Goal: Information Seeking & Learning: Learn about a topic

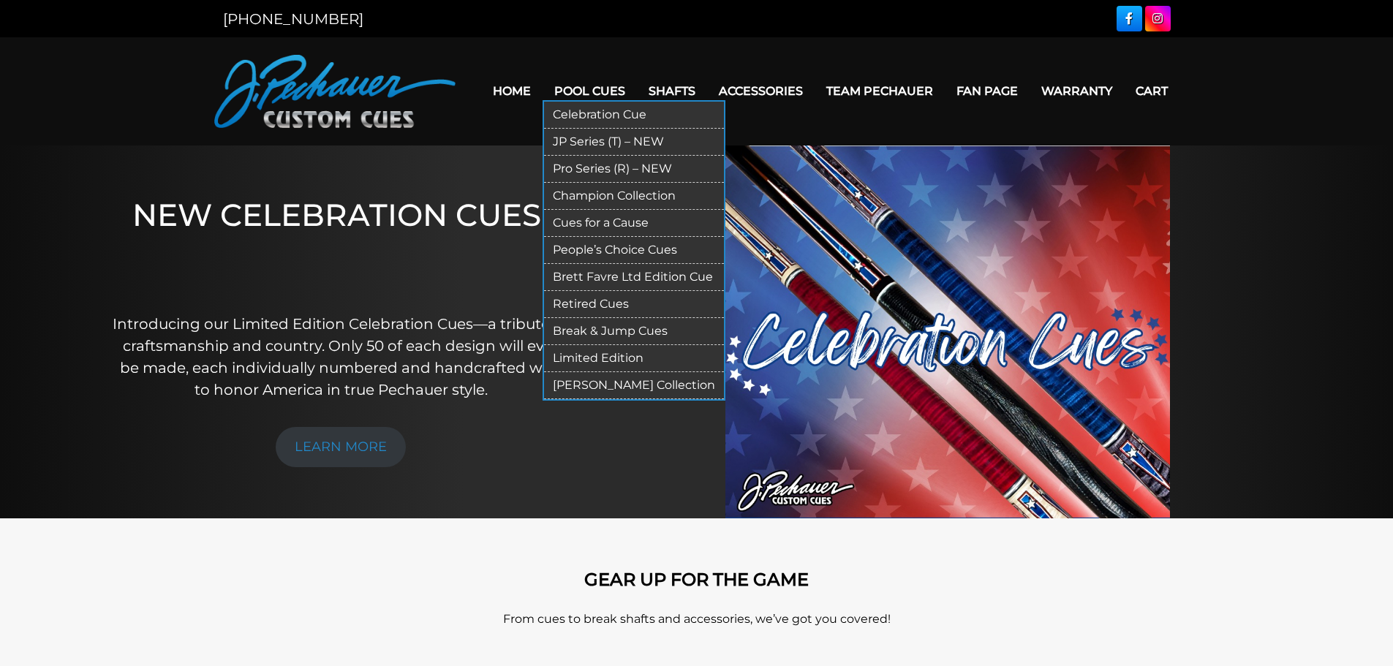
click at [594, 88] on link "Pool Cues" at bounding box center [590, 90] width 94 height 37
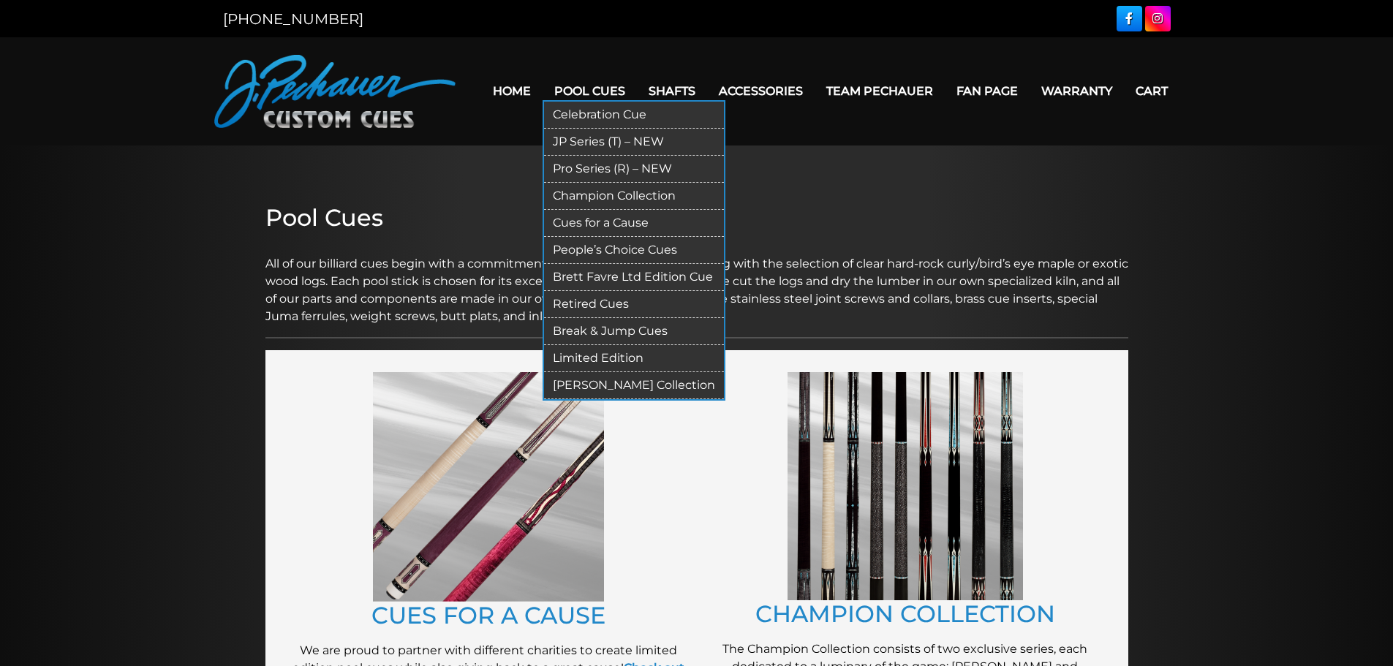
click at [583, 304] on link "Retired Cues" at bounding box center [634, 304] width 180 height 27
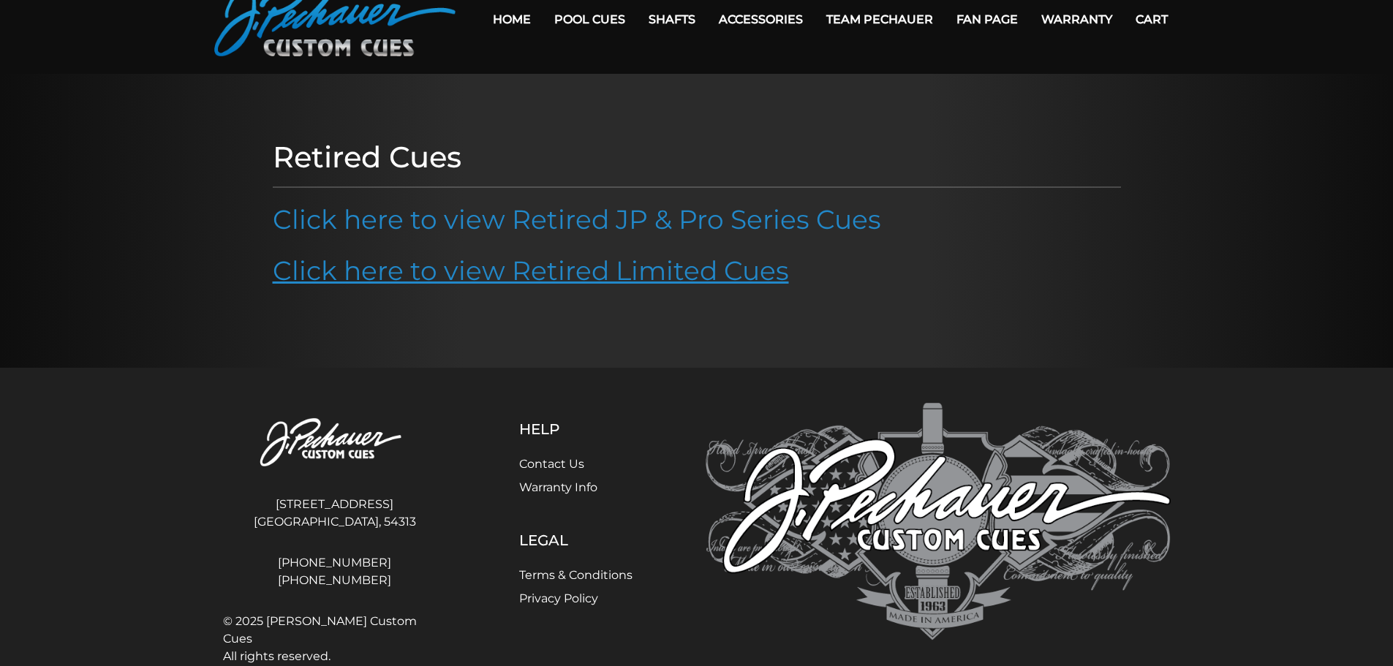
scroll to position [73, 0]
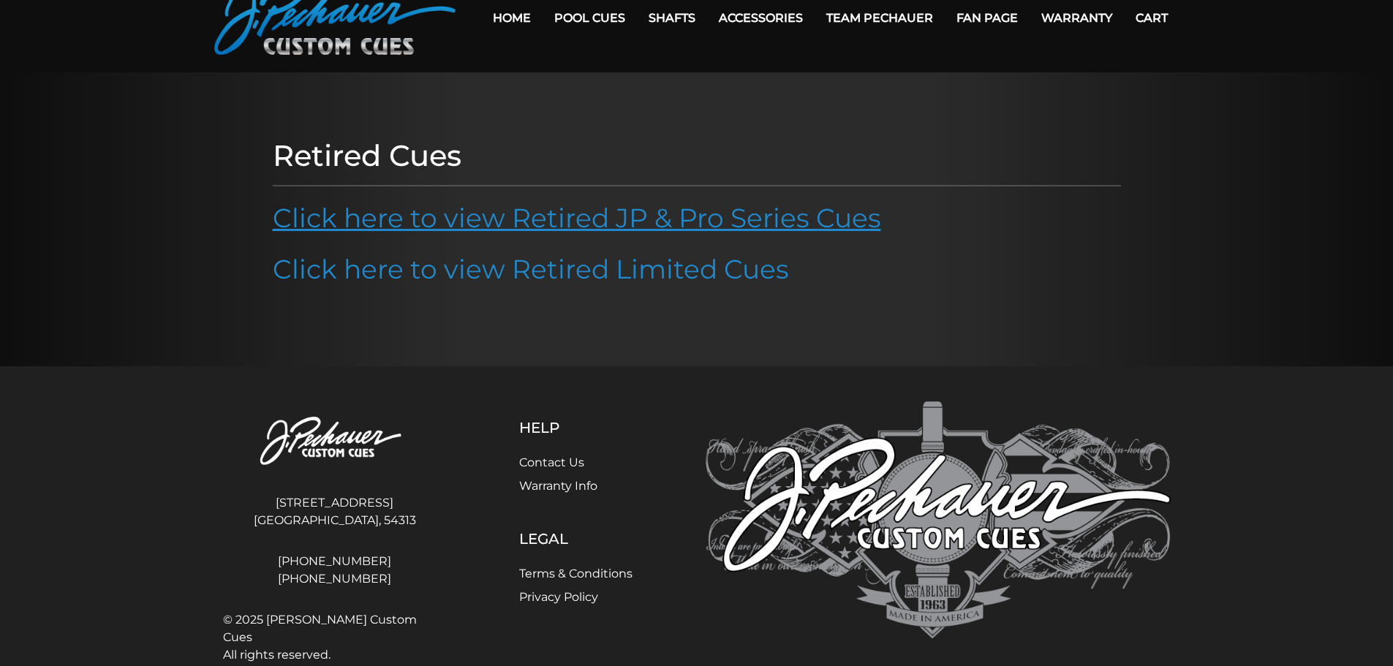
click at [471, 229] on link "Click here to view Retired JP & Pro Series Cues" at bounding box center [577, 218] width 608 height 32
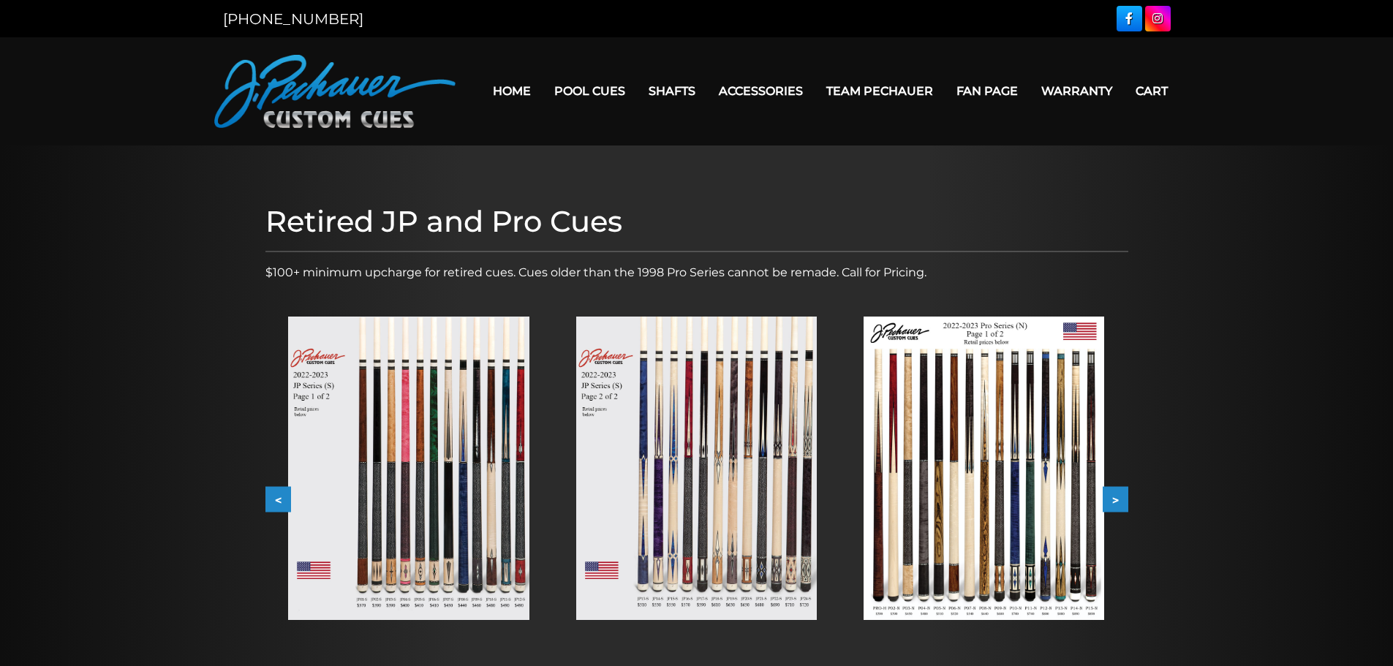
click at [468, 480] on img at bounding box center [408, 468] width 241 height 303
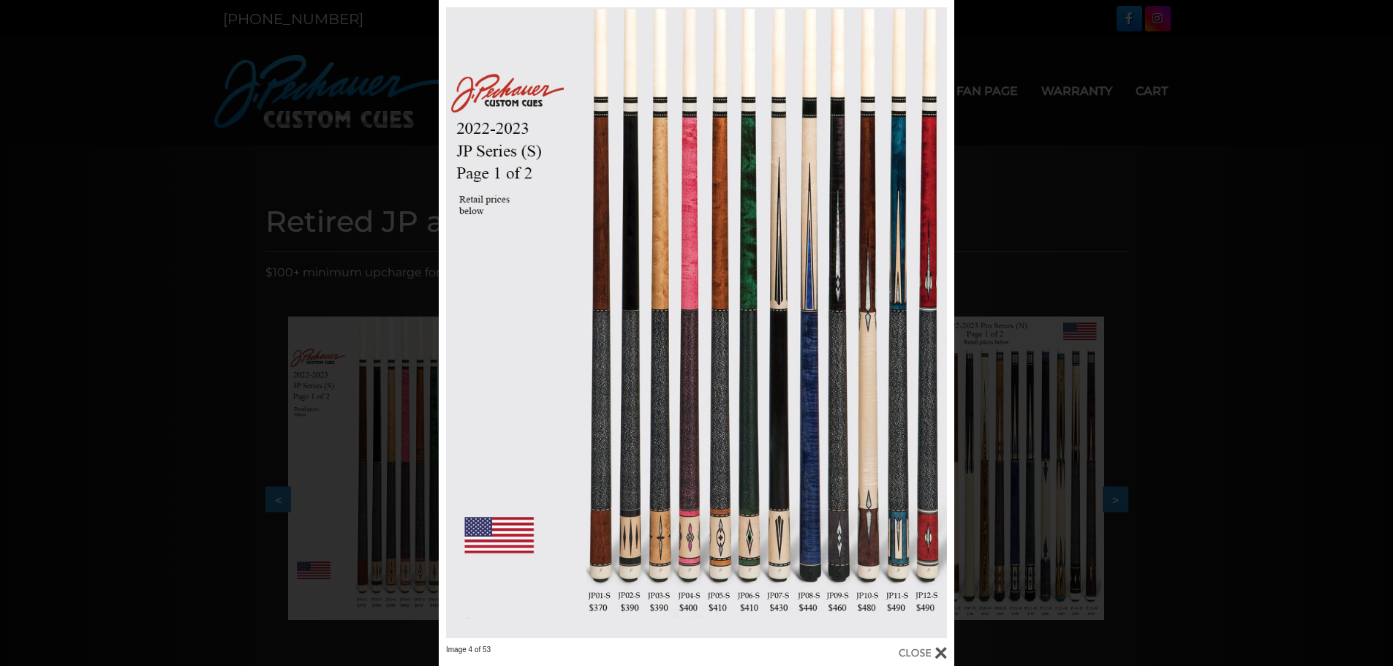
click at [144, 227] on div "Image 4 of 53" at bounding box center [696, 333] width 1393 height 666
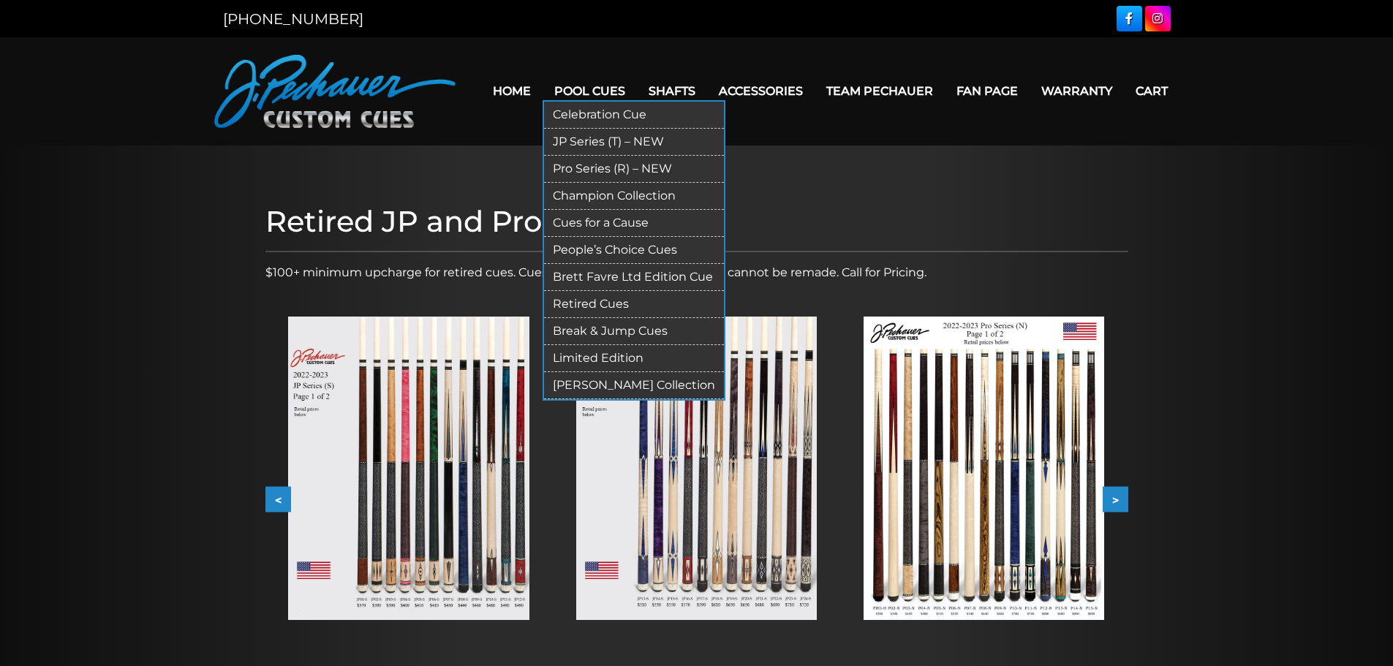
click at [592, 141] on link "JP Series (T) – NEW" at bounding box center [634, 142] width 180 height 27
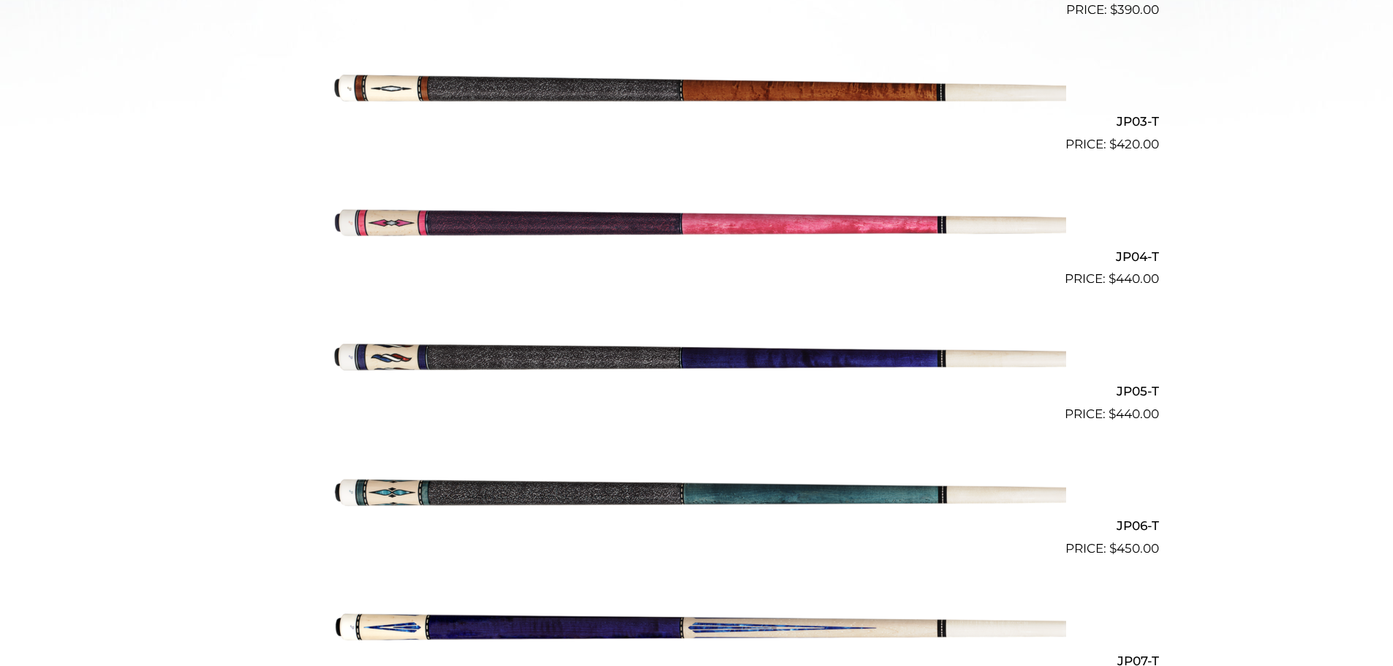
scroll to position [722, 0]
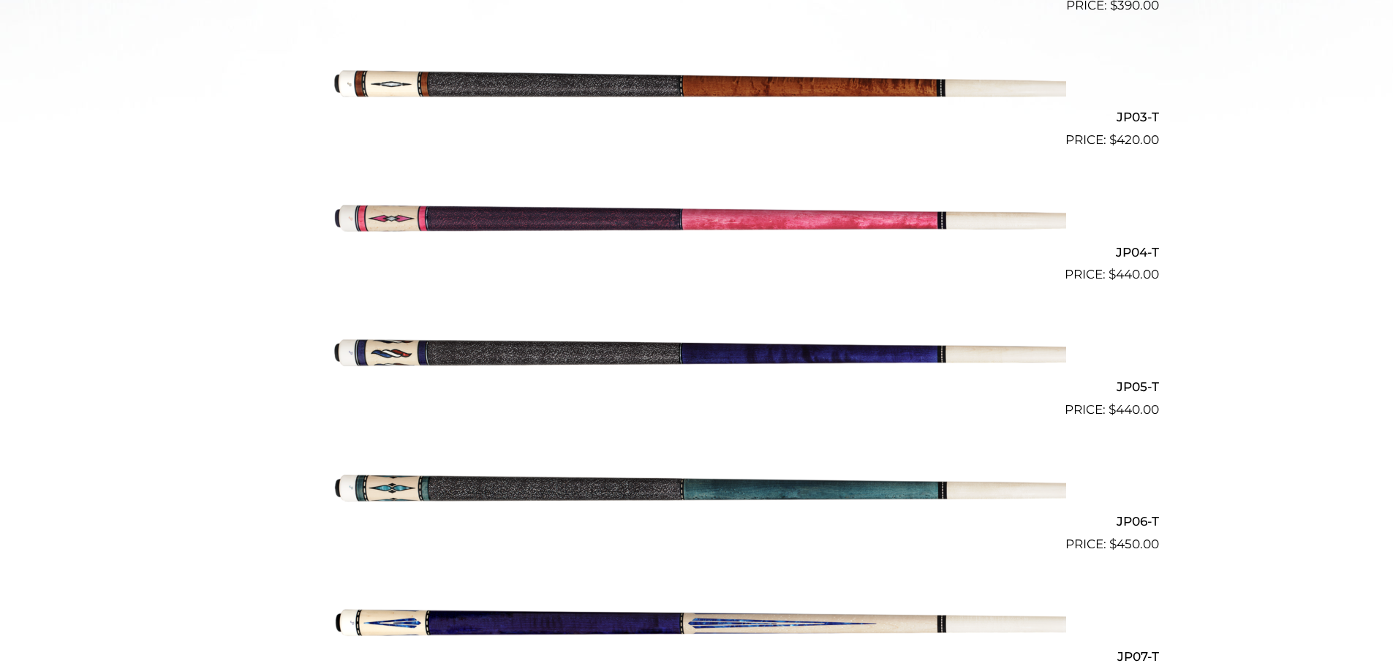
click at [494, 556] on li "JP06-T $ 450.00" at bounding box center [697, 493] width 924 height 135
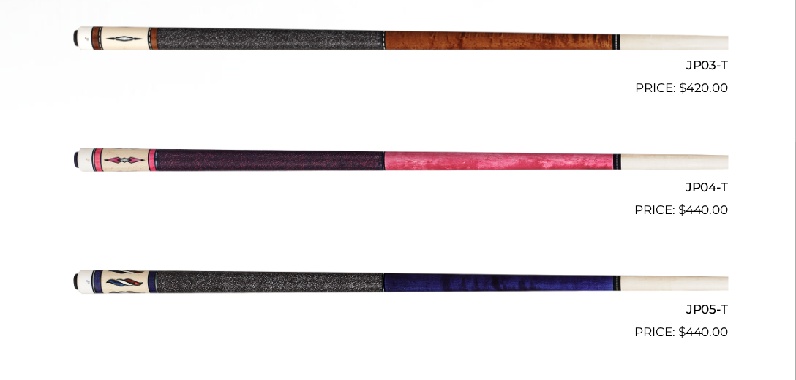
scroll to position [683, 0]
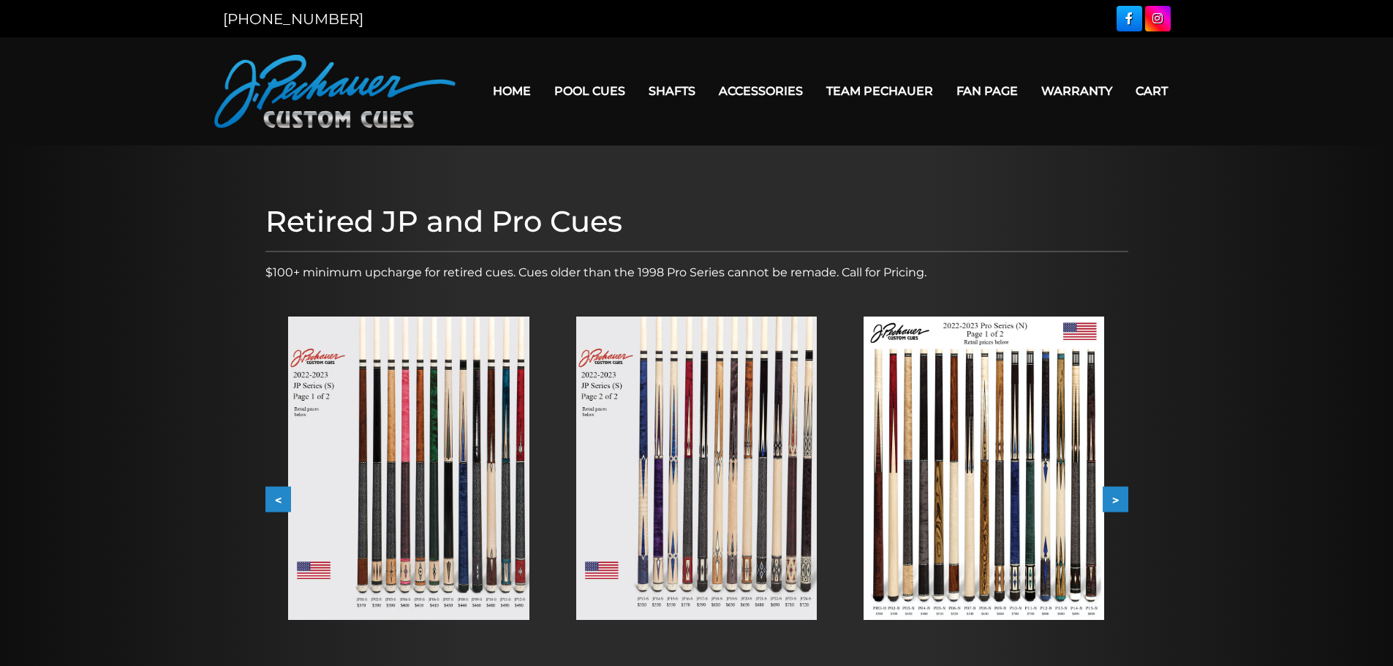
click at [415, 429] on img at bounding box center [408, 468] width 241 height 303
